Goal: Find specific page/section: Find specific page/section

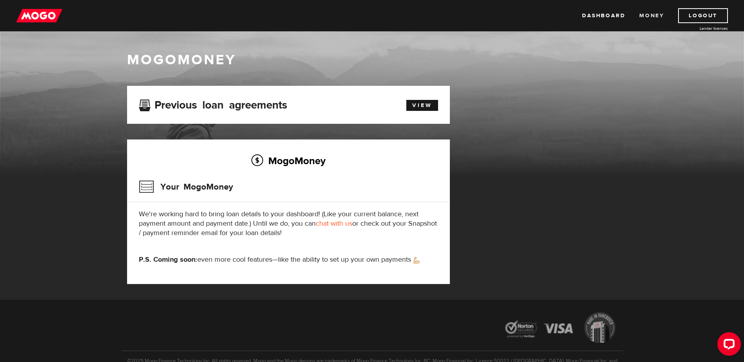
click at [650, 16] on link "Money" at bounding box center [651, 15] width 25 height 15
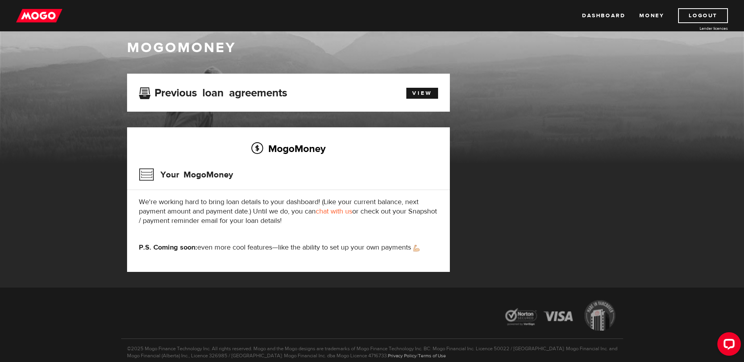
scroll to position [14, 0]
